Goal: Find specific page/section: Locate item on page

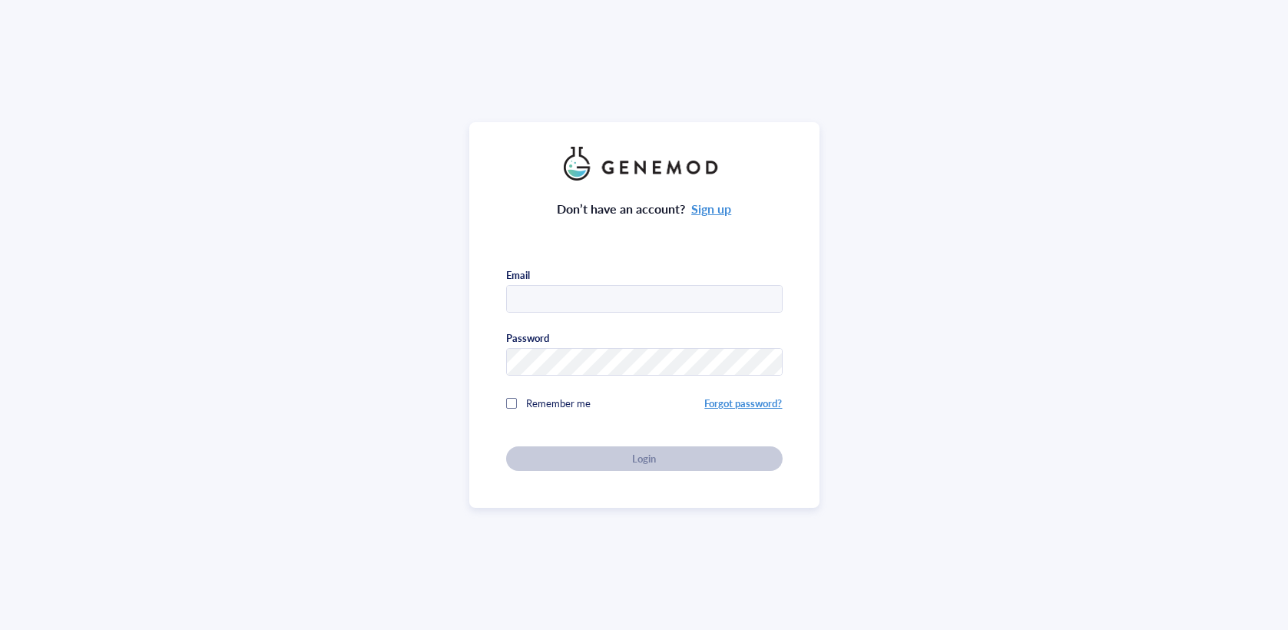
type input "[EMAIL_ADDRESS][DOMAIN_NAME]"
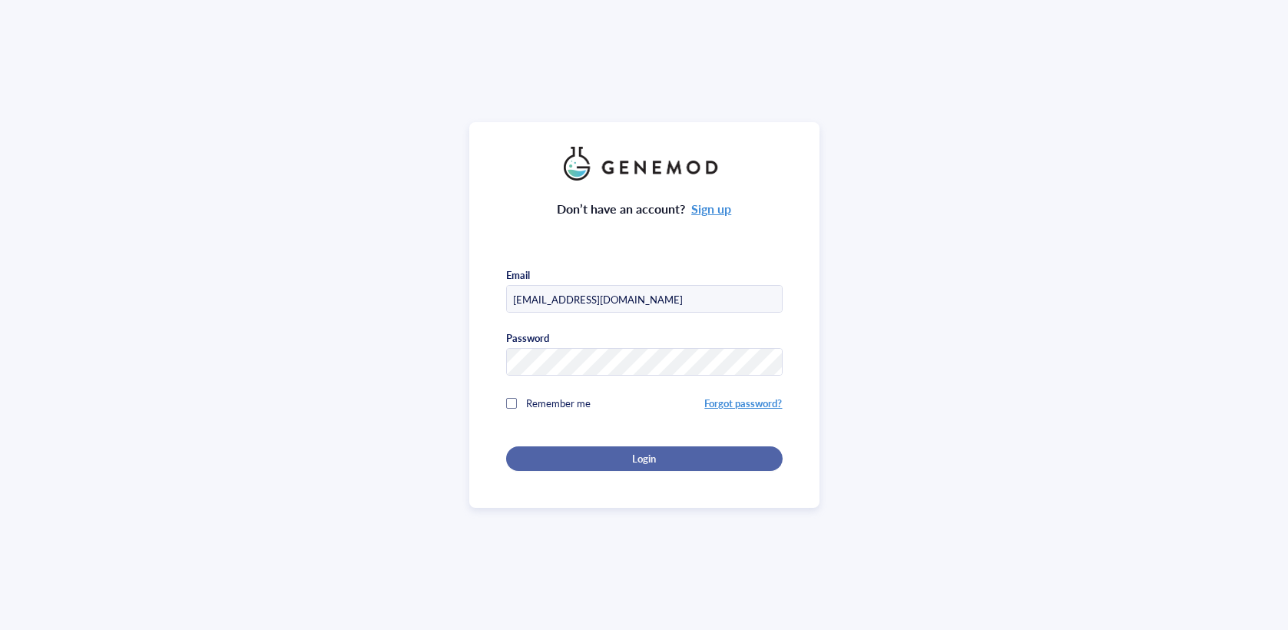
click at [531, 451] on div "Login" at bounding box center [644, 458] width 227 height 14
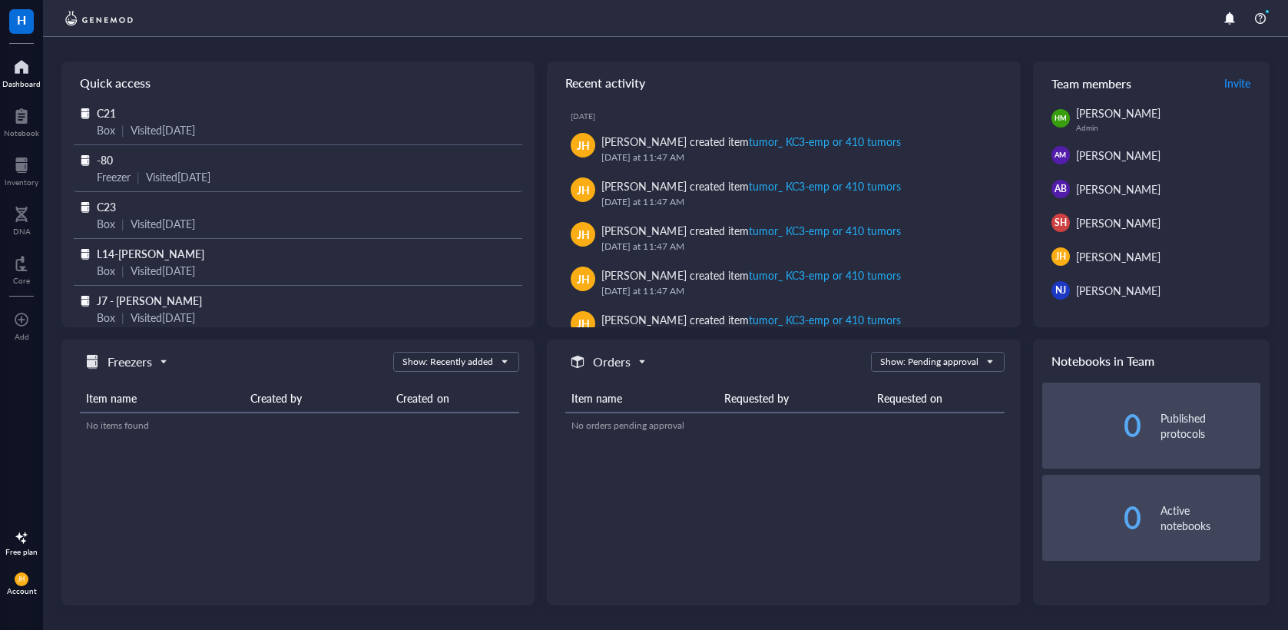
click at [210, 174] on div "Visited [DATE]" at bounding box center [178, 176] width 64 height 17
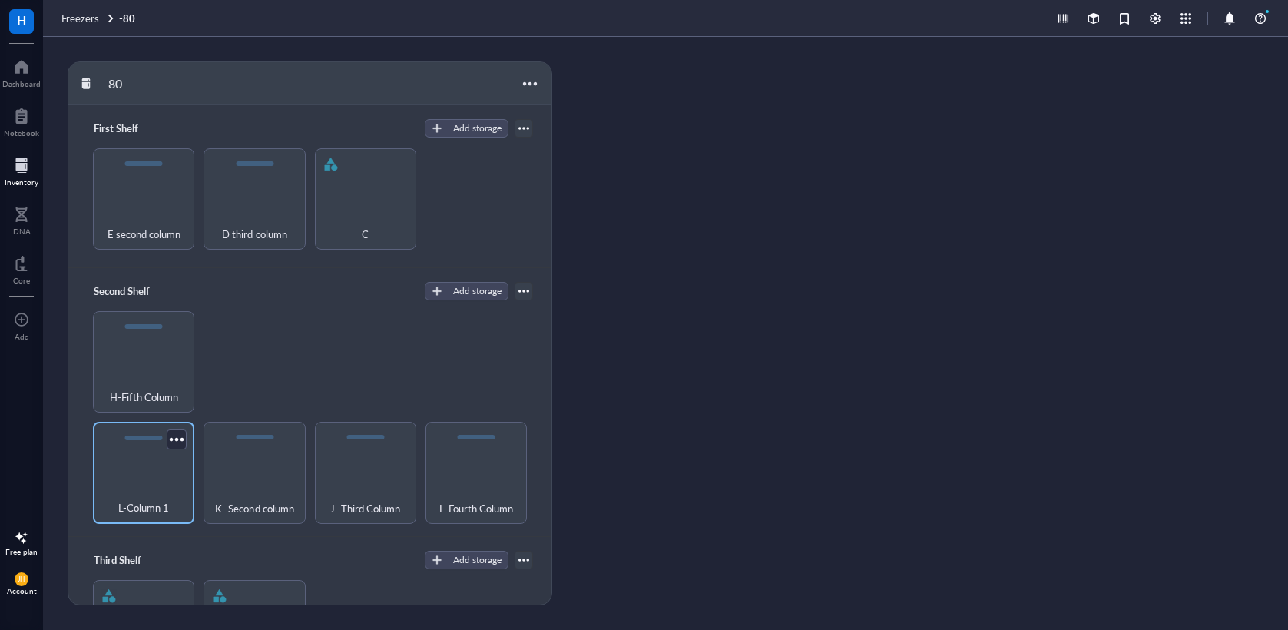
click at [170, 455] on div "L-Column 1" at bounding box center [143, 472] width 101 height 101
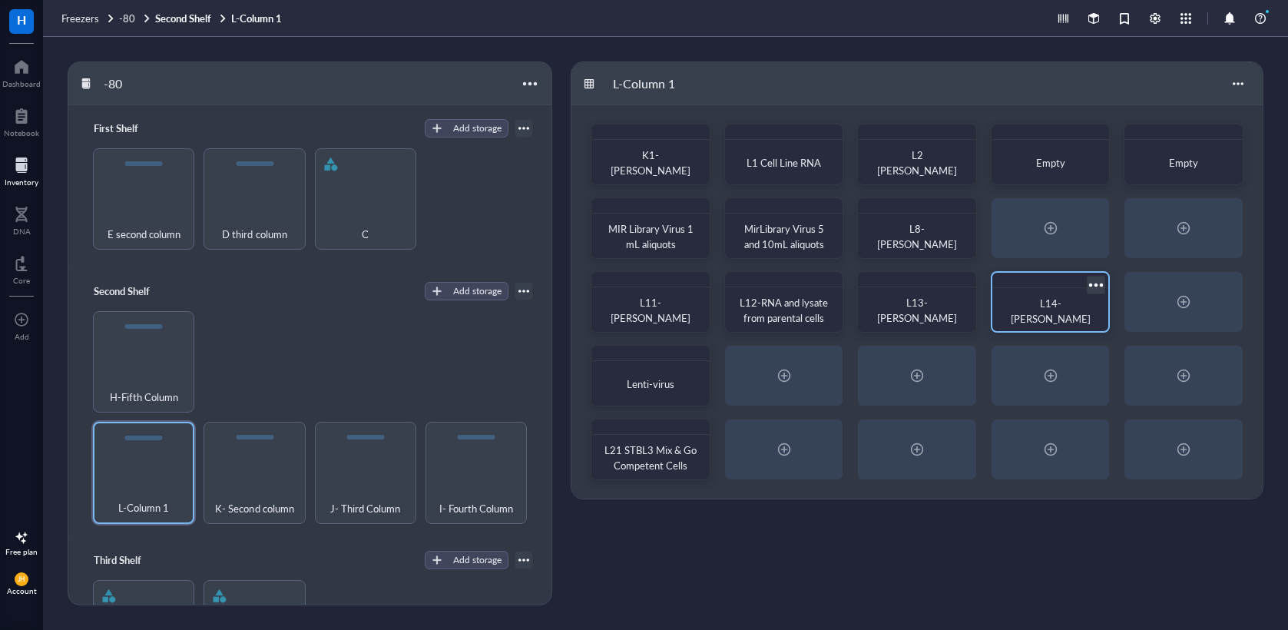
click at [1027, 305] on span "L14-[PERSON_NAME]" at bounding box center [1050, 311] width 80 height 30
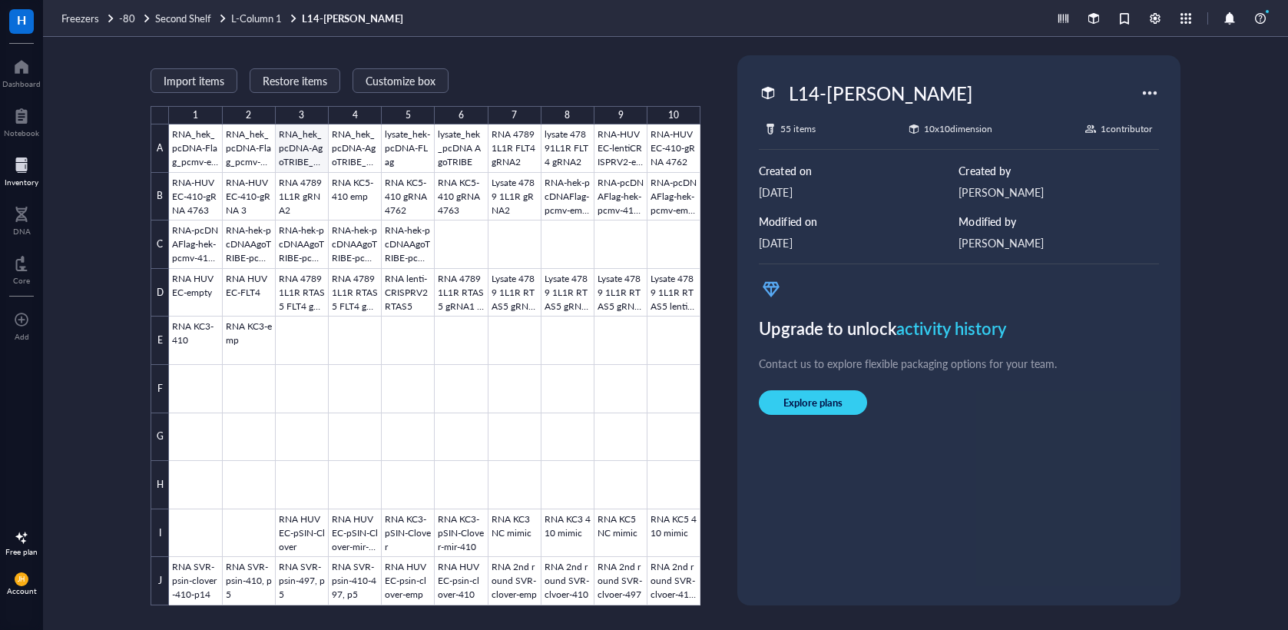
click at [296, 136] on div at bounding box center [434, 364] width 531 height 481
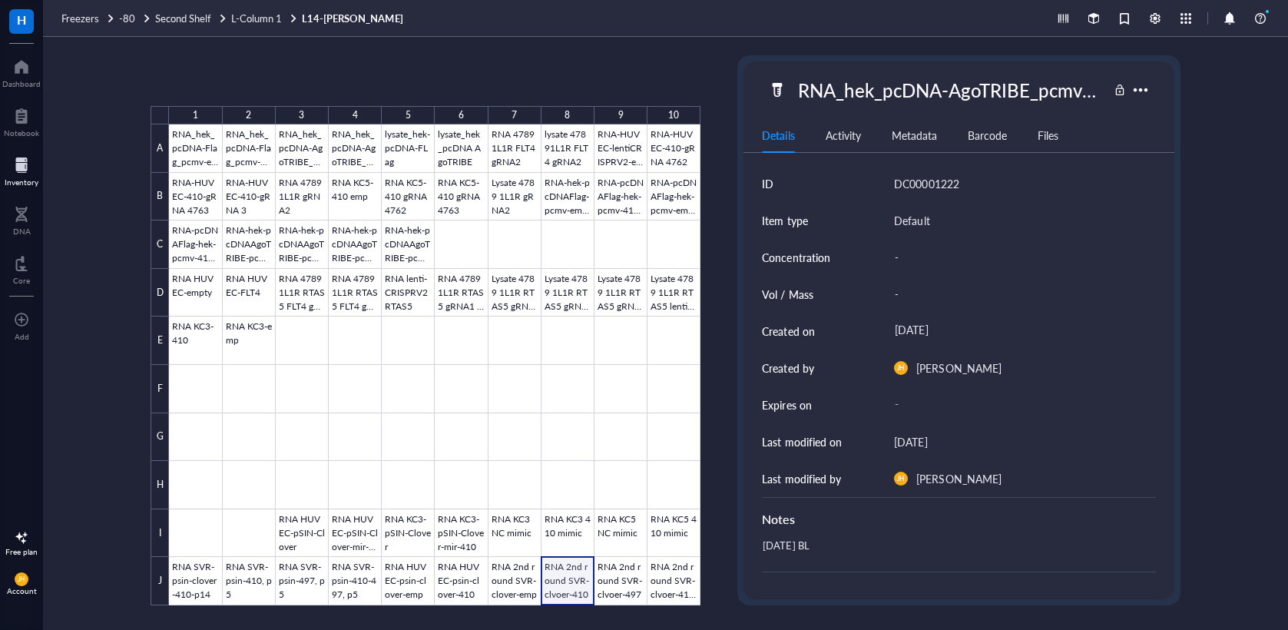
click at [560, 590] on div at bounding box center [434, 364] width 531 height 481
click at [359, 253] on div at bounding box center [434, 364] width 531 height 481
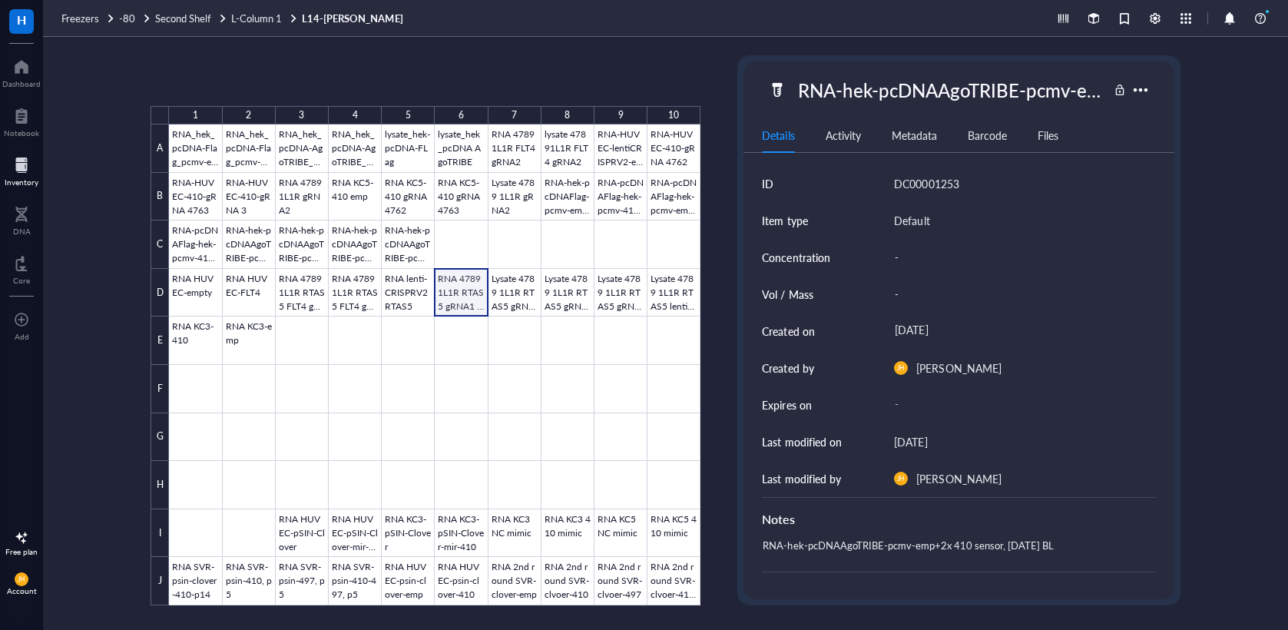
click at [461, 293] on div at bounding box center [434, 364] width 531 height 481
